Goal: Transaction & Acquisition: Purchase product/service

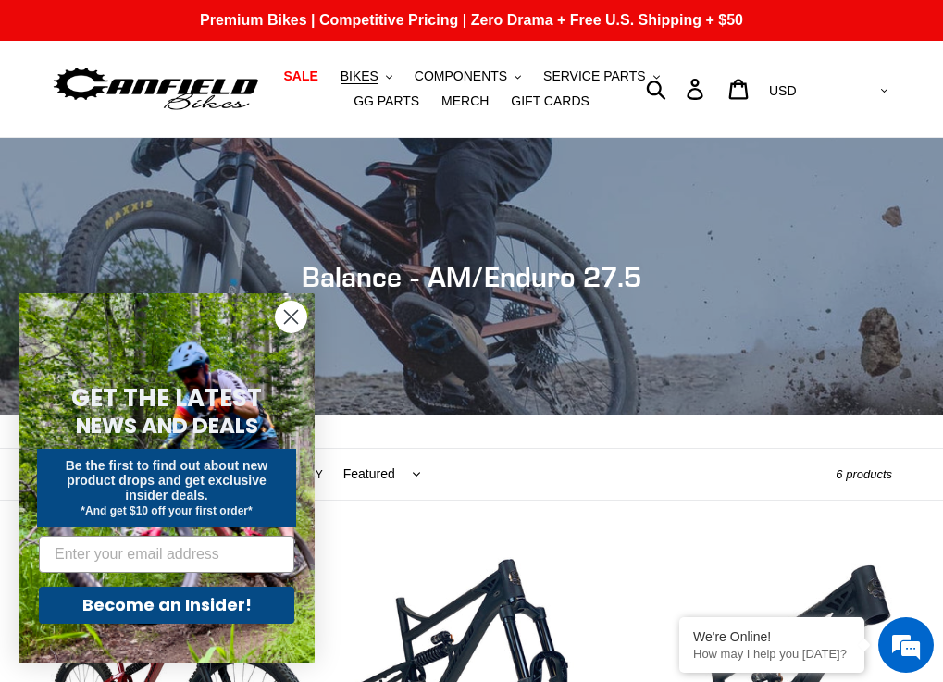
click at [281, 313] on circle "Close dialog" at bounding box center [291, 317] width 31 height 31
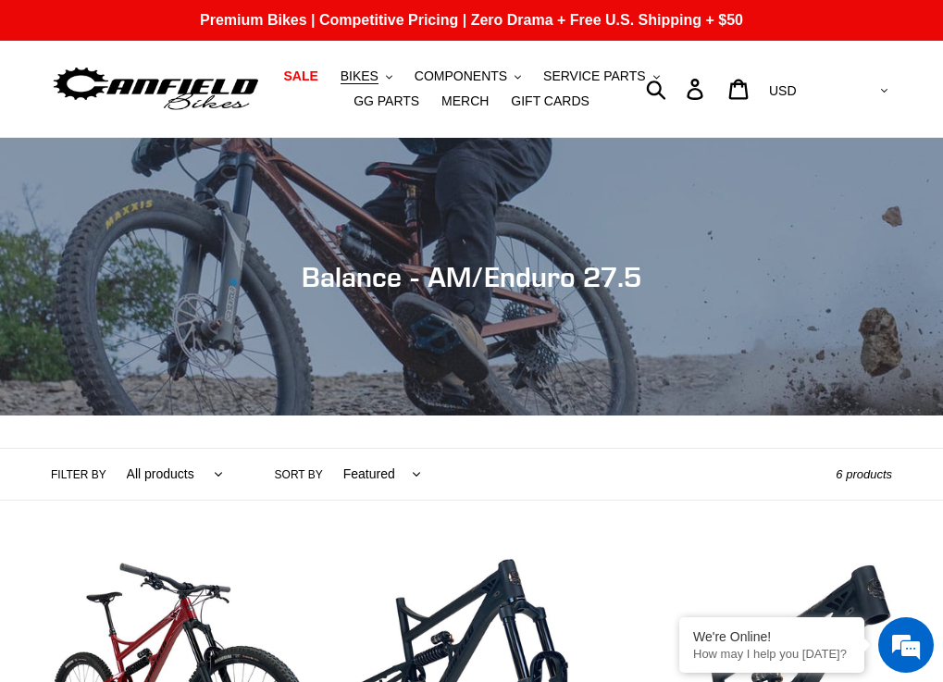
click at [462, 416] on div "Collection: Balance - AM/Enduro 27.5" at bounding box center [471, 416] width 943 height 0
click at [480, 275] on span "Collection: Balance - AM/Enduro 27.5" at bounding box center [472, 276] width 340 height 33
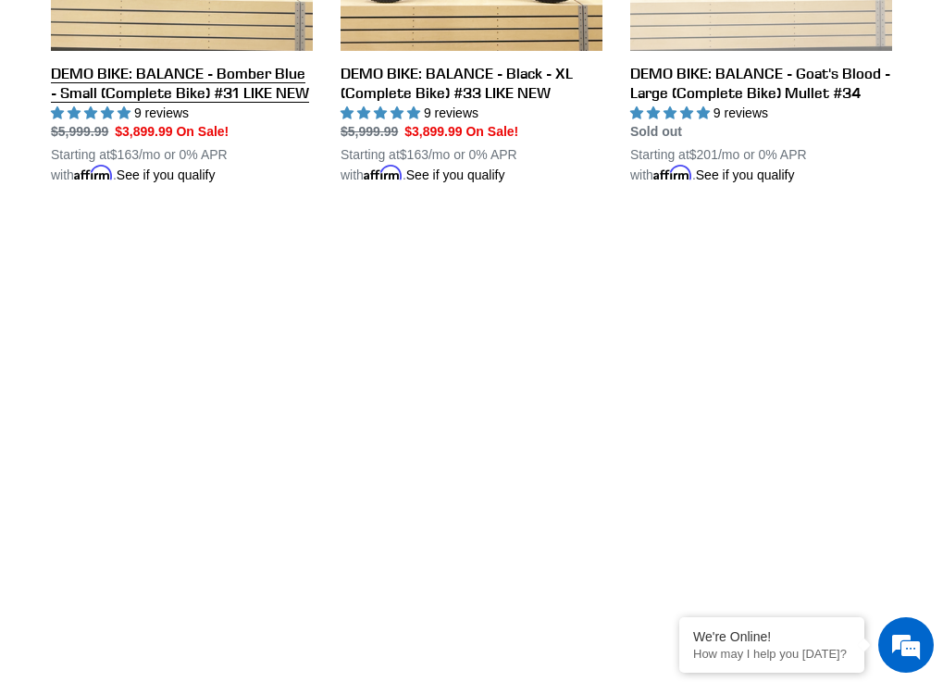
scroll to position [1296, 0]
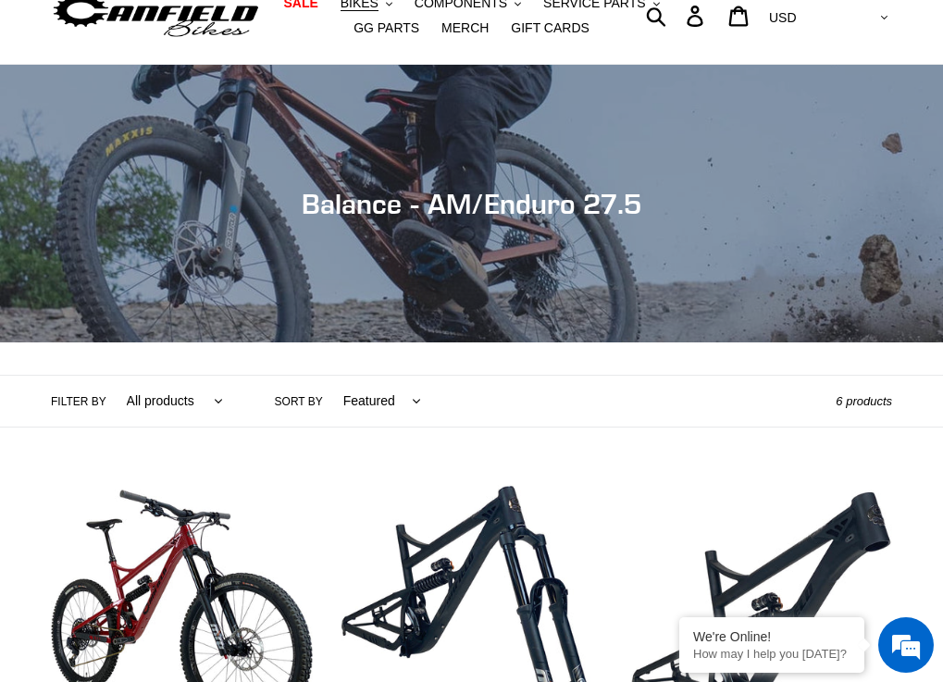
scroll to position [278, 0]
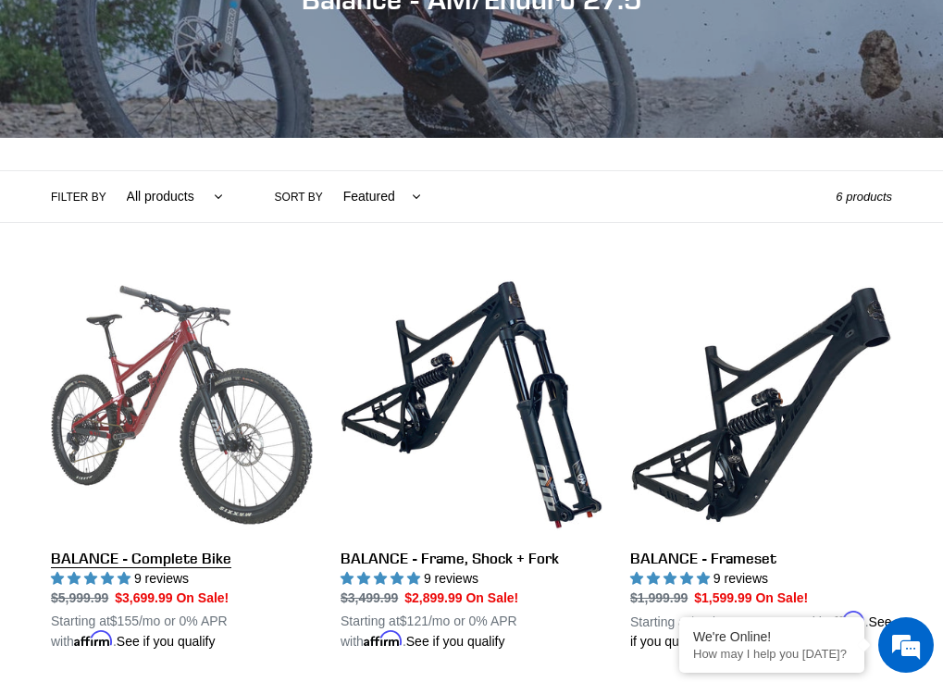
click at [181, 417] on link "BALANCE - Complete Bike" at bounding box center [182, 463] width 262 height 378
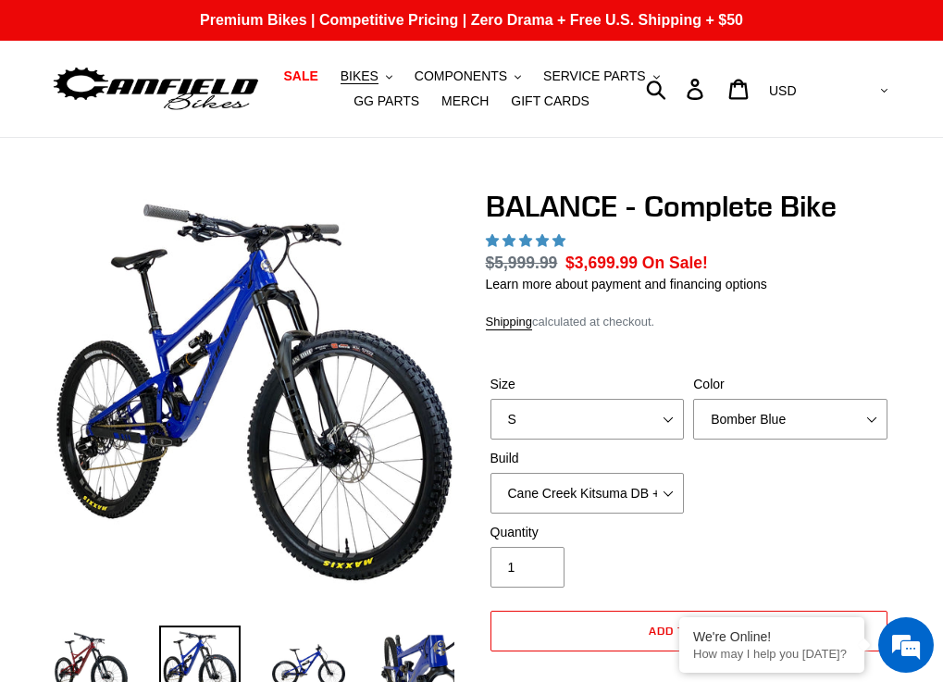
select select "highest-rating"
